Goal: Task Accomplishment & Management: Manage account settings

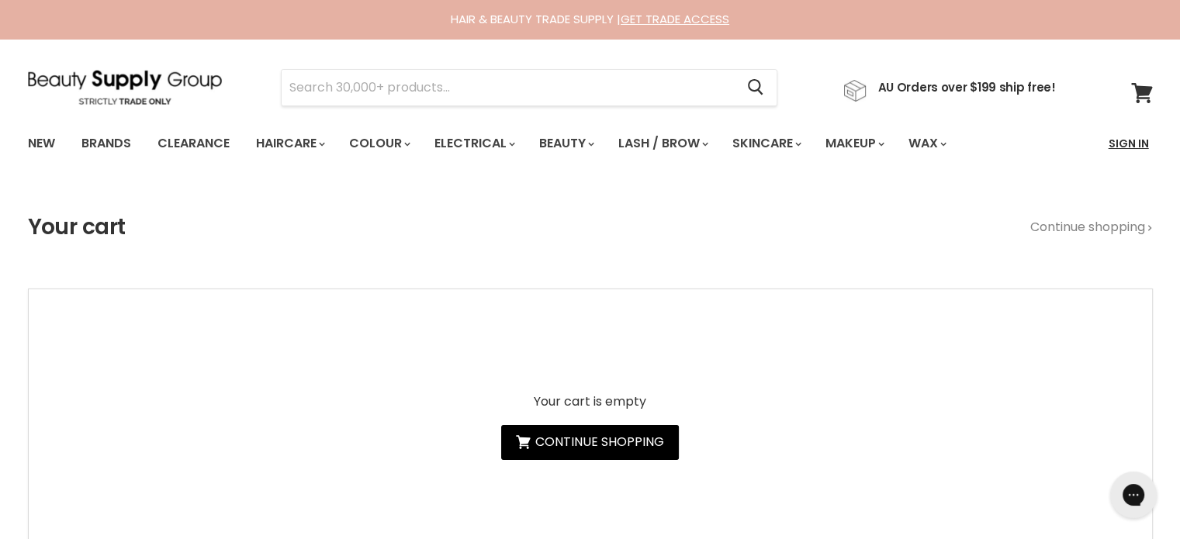
click at [1125, 133] on link "Sign In" at bounding box center [1128, 143] width 59 height 33
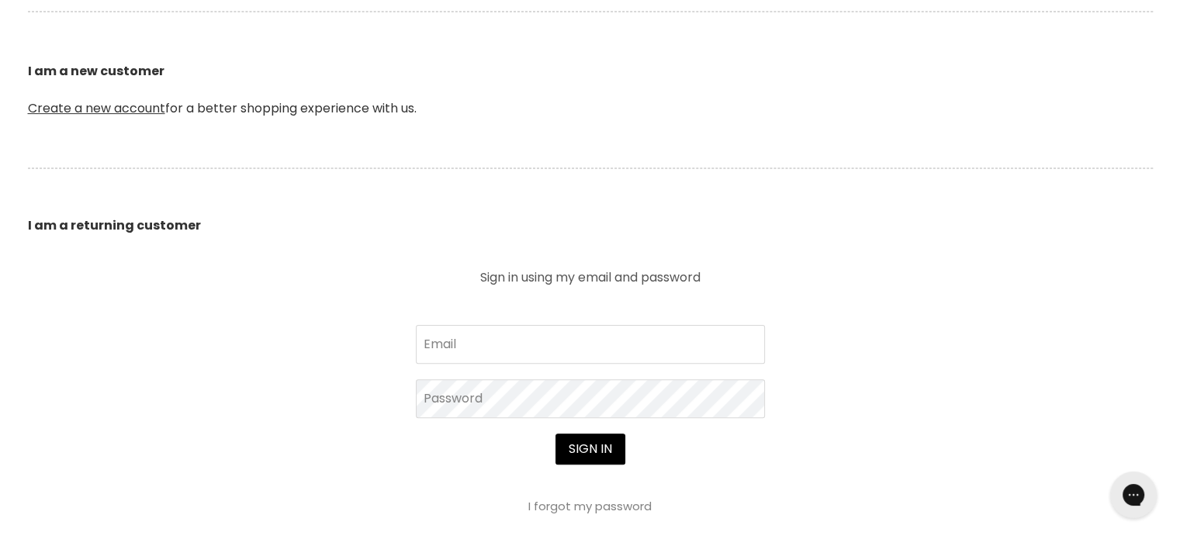
scroll to position [388, 0]
type input "[EMAIL_ADDRESS][DOMAIN_NAME]"
click at [593, 445] on button "Sign in" at bounding box center [590, 448] width 70 height 31
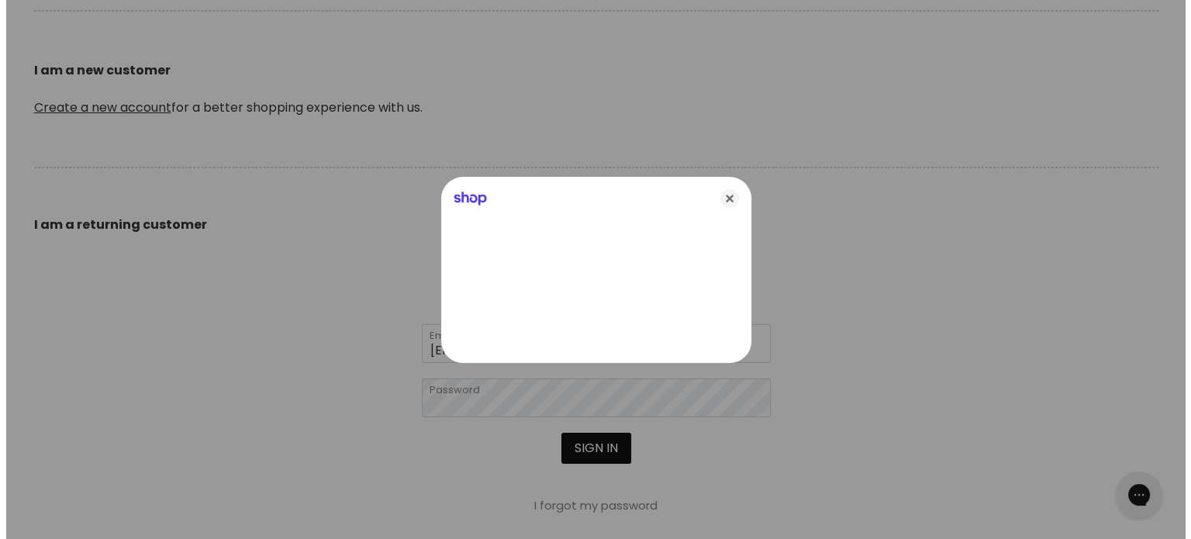
scroll to position [389, 0]
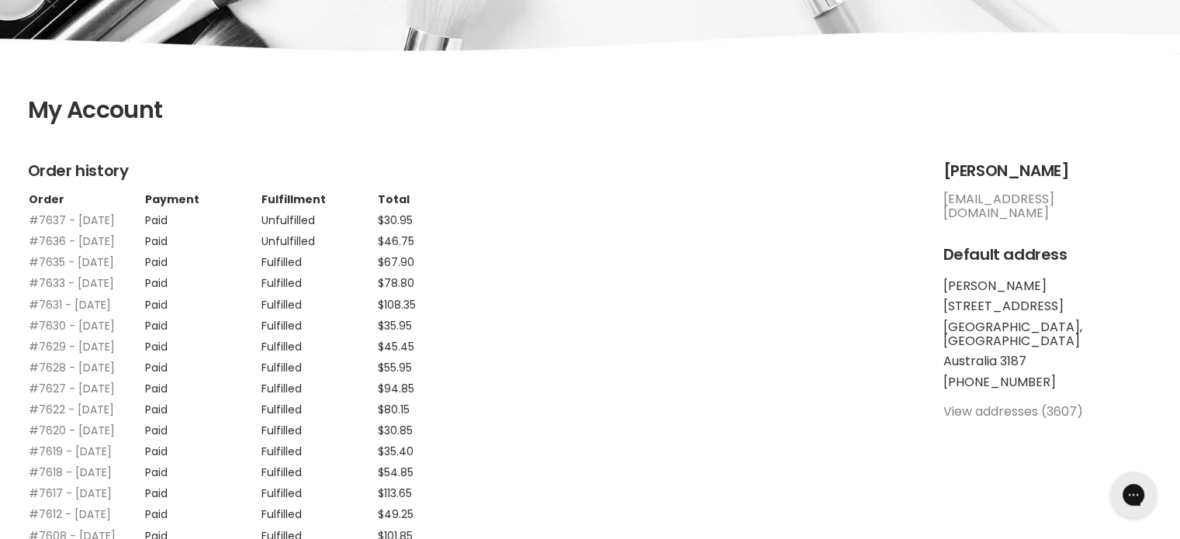
scroll to position [310, 0]
